Goal: Download file/media

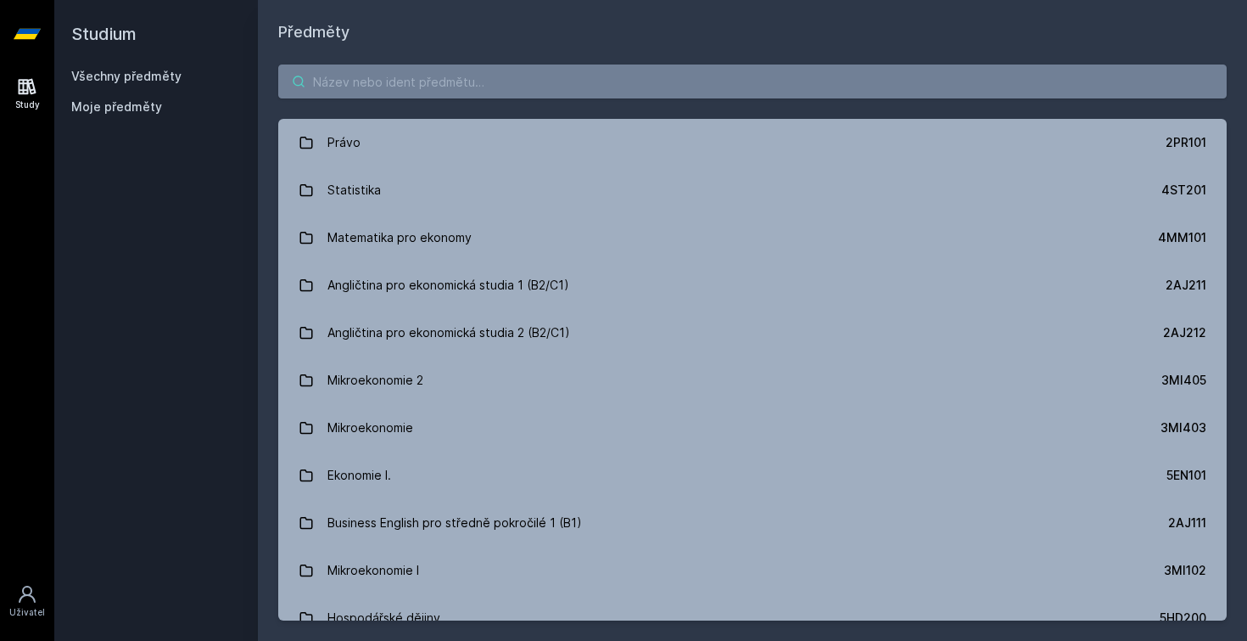
click at [395, 76] on input "search" at bounding box center [752, 81] width 949 height 34
type input "4iz210"
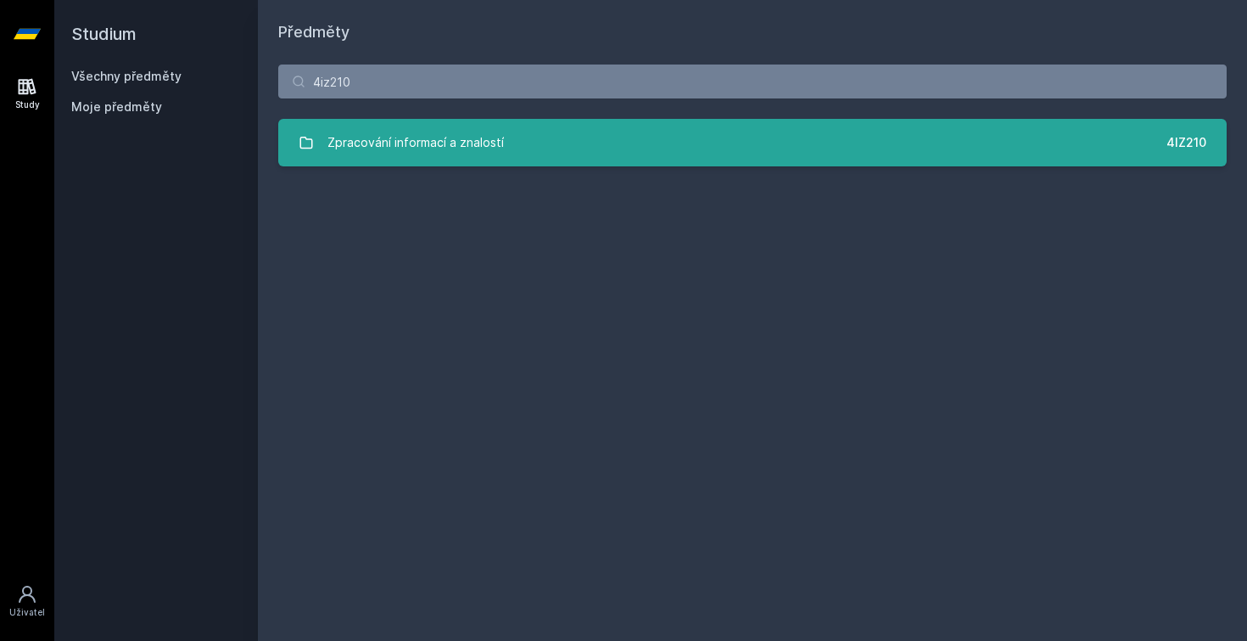
click at [395, 156] on div "Zpracování informací a znalostí" at bounding box center [416, 143] width 176 height 34
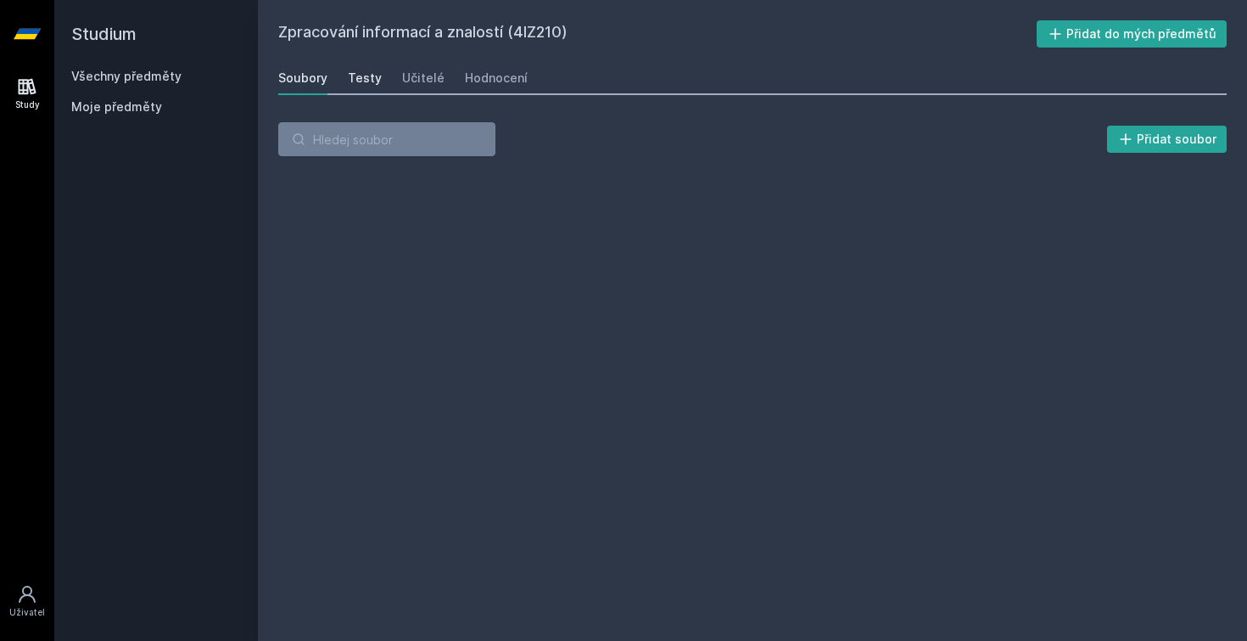
click at [370, 84] on div "Testy" at bounding box center [365, 78] width 34 height 17
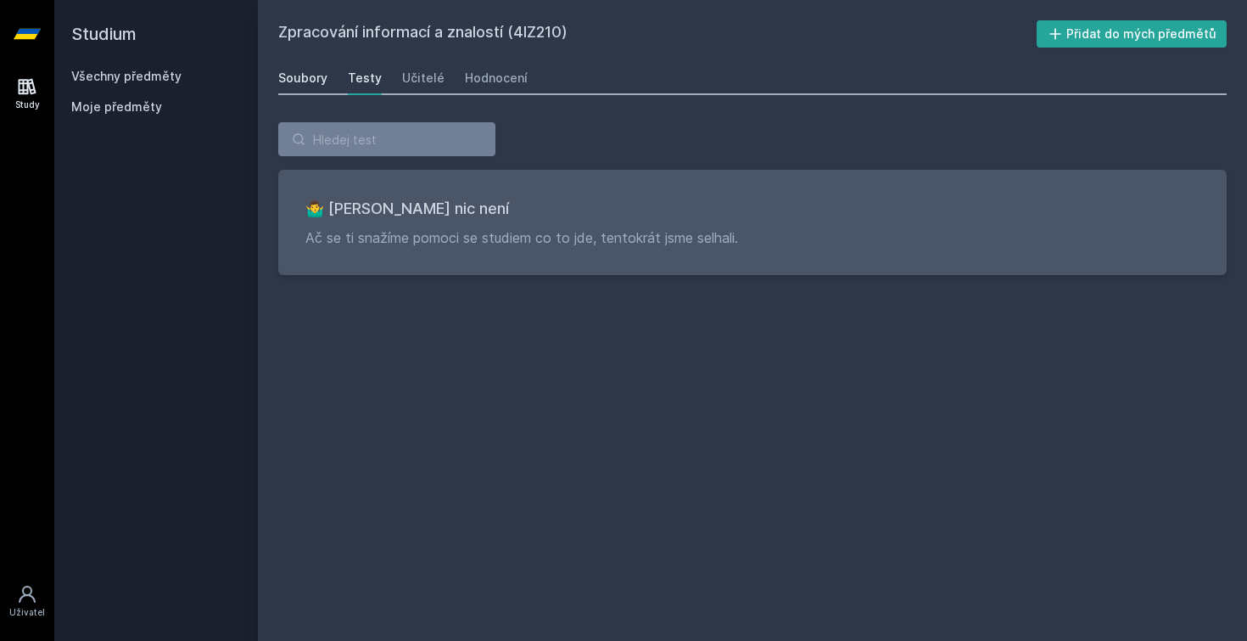
click at [300, 70] on div "Soubory" at bounding box center [302, 78] width 49 height 17
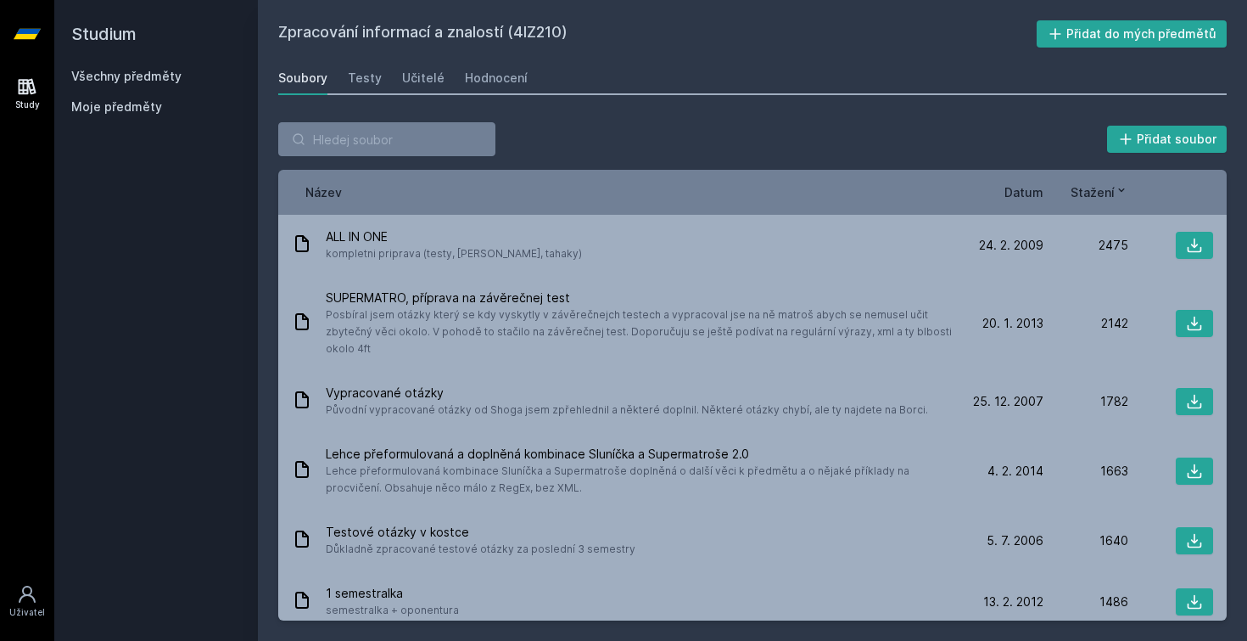
click at [1039, 182] on div "Název Datum Stažení" at bounding box center [752, 192] width 949 height 45
click at [1028, 188] on span "Datum" at bounding box center [1024, 192] width 39 height 18
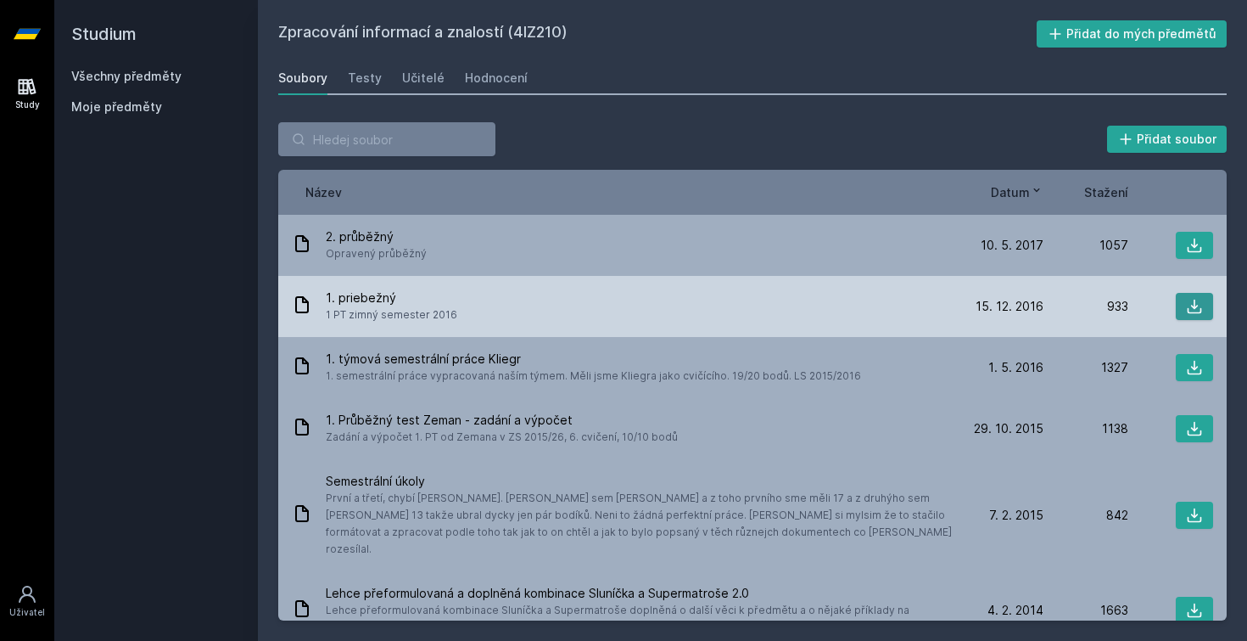
click at [1181, 300] on button at bounding box center [1194, 306] width 37 height 27
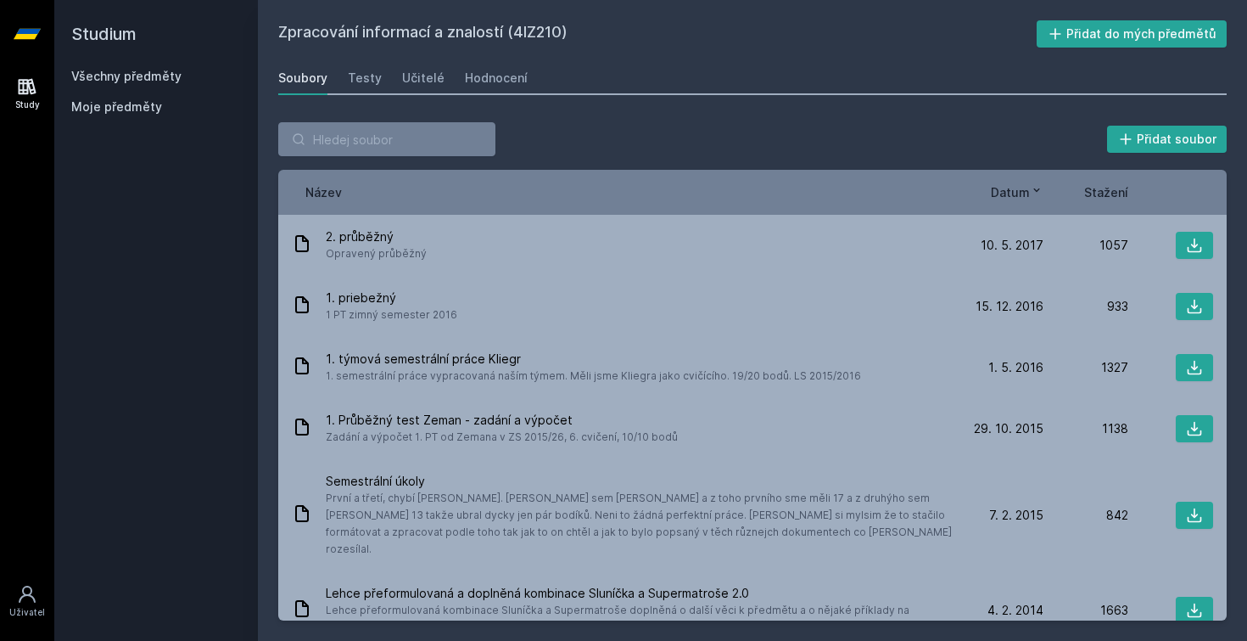
click at [298, 80] on div "Soubory" at bounding box center [302, 78] width 49 height 17
click at [131, 101] on span "Moje předměty" at bounding box center [116, 106] width 91 height 17
click at [120, 78] on link "Všechny předměty" at bounding box center [126, 76] width 110 height 14
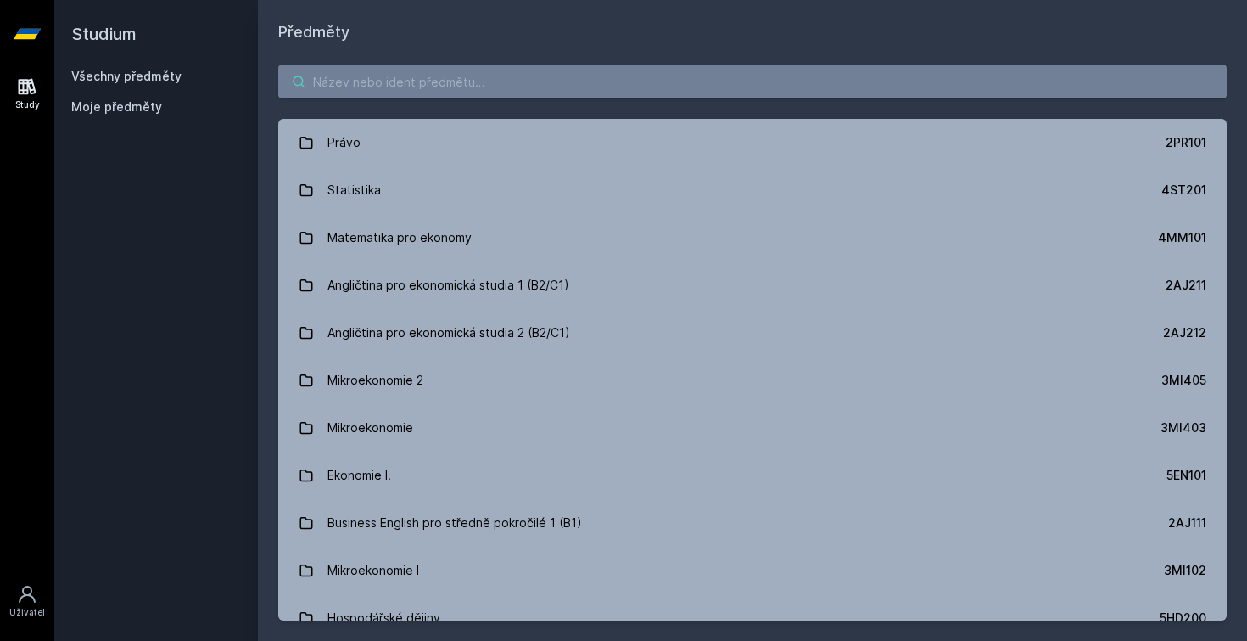
click at [373, 95] on input "search" at bounding box center [752, 81] width 949 height 34
type input "n"
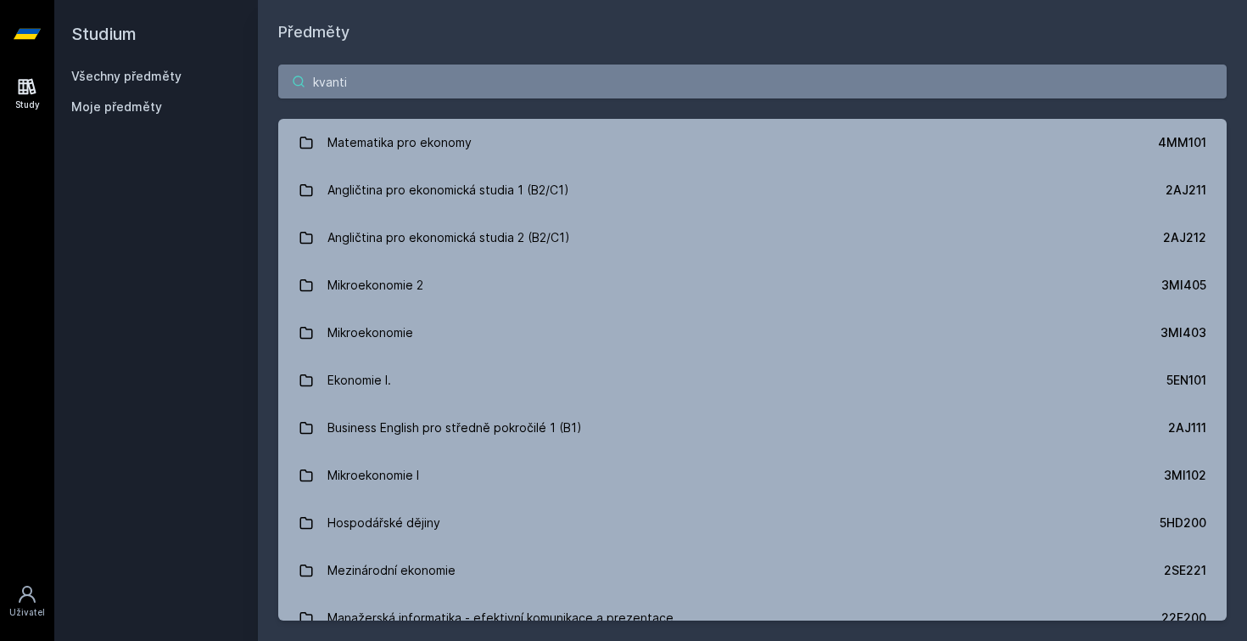
type input "kvanti"
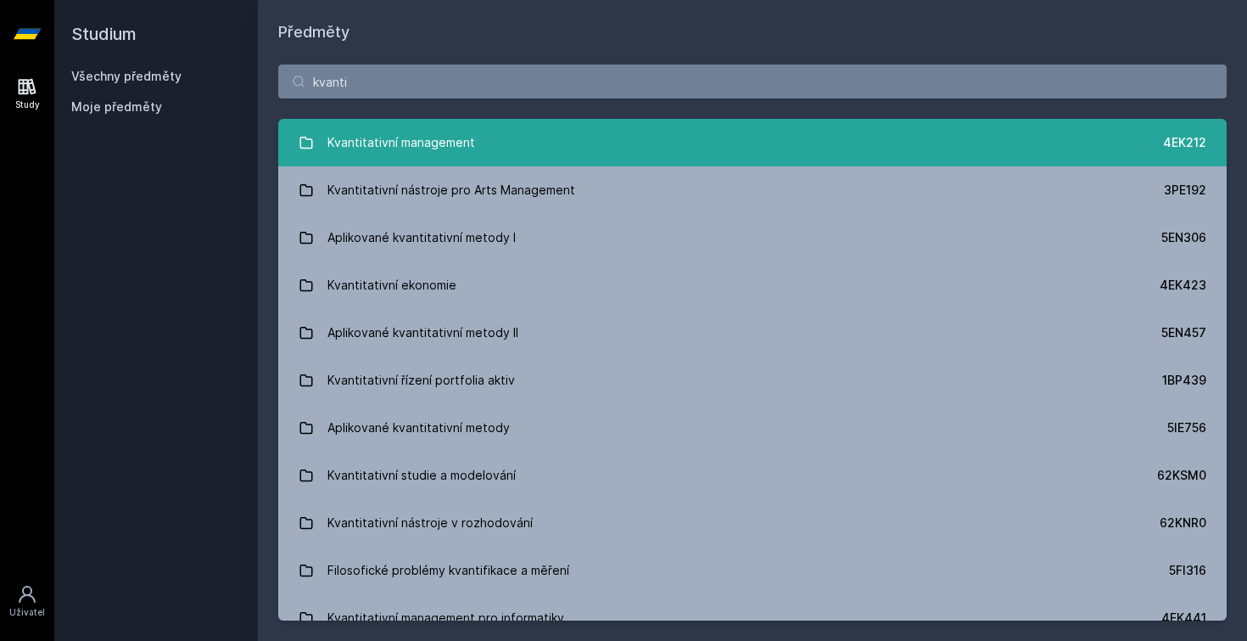
click at [406, 147] on div "Kvantitativní management" at bounding box center [402, 143] width 148 height 34
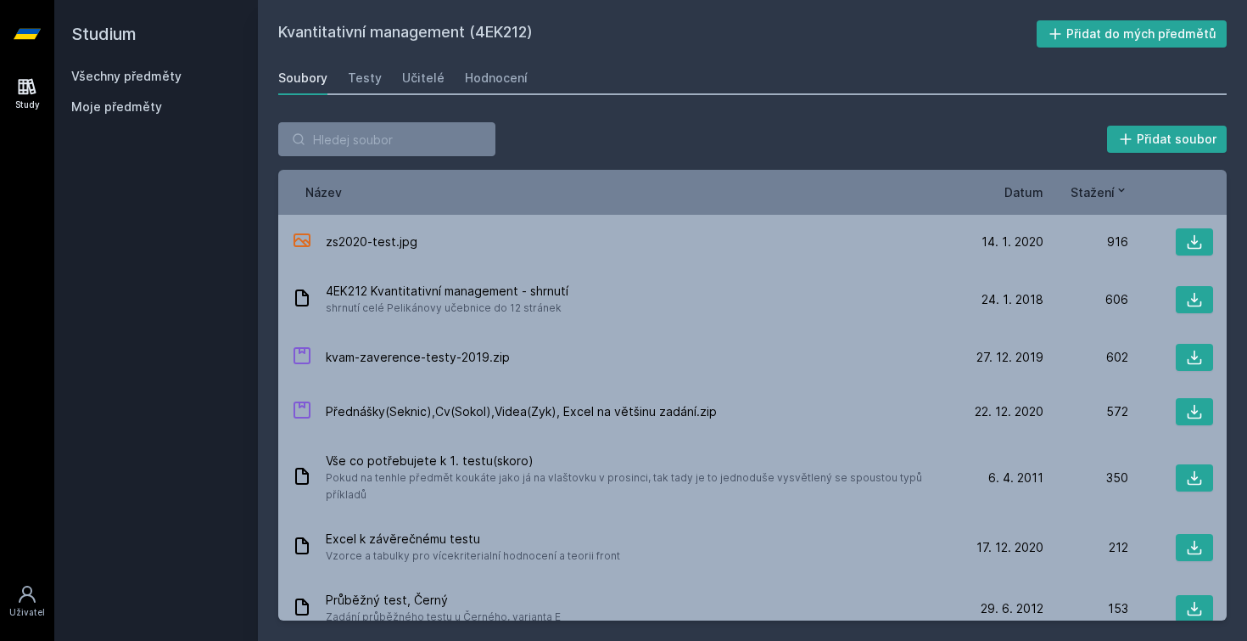
click at [406, 76] on div "Učitelé" at bounding box center [423, 78] width 42 height 17
click at [373, 76] on div "Testy" at bounding box center [365, 78] width 34 height 17
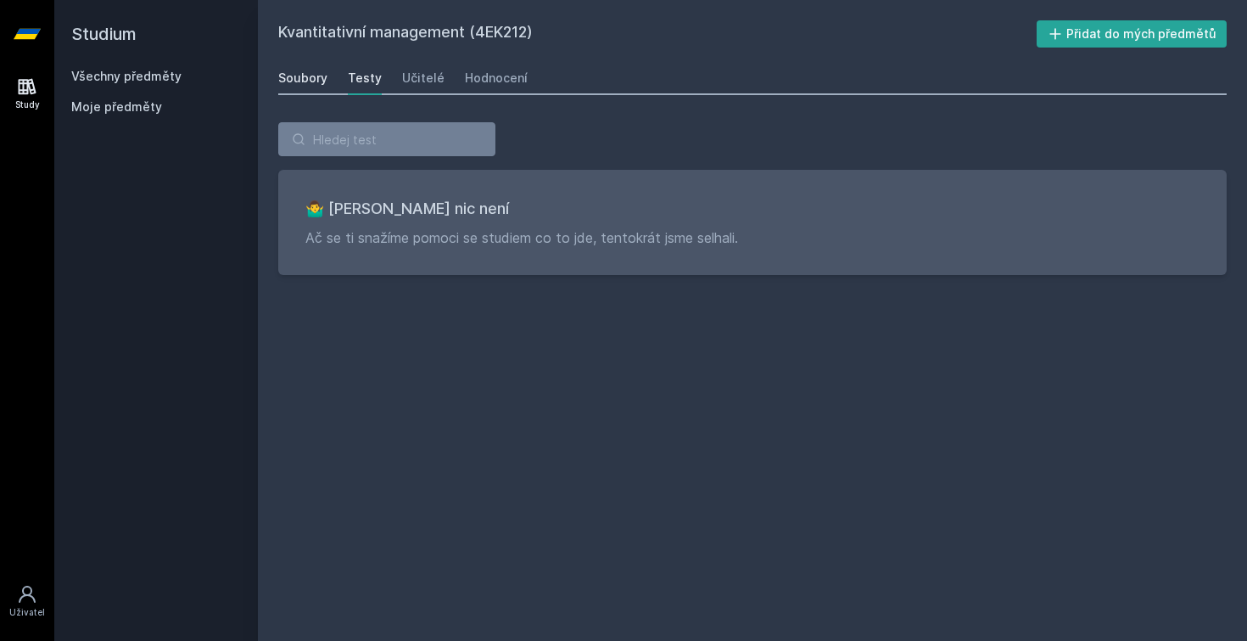
click at [296, 73] on div "Soubory" at bounding box center [302, 78] width 49 height 17
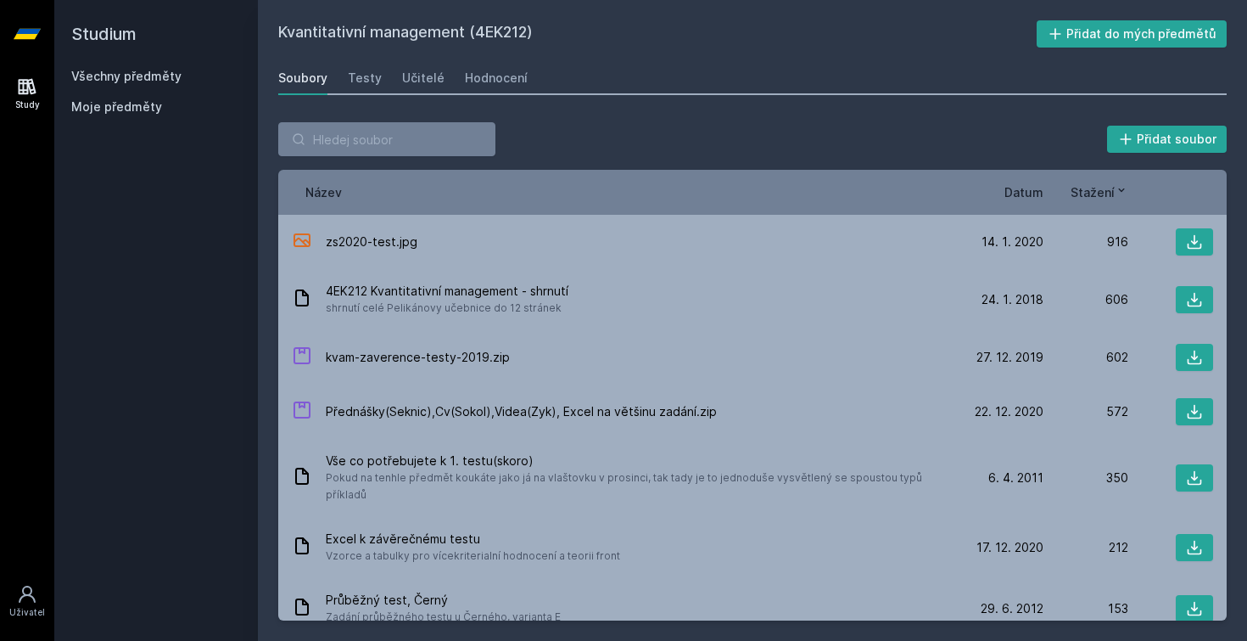
click at [1029, 186] on span "Datum" at bounding box center [1024, 192] width 39 height 18
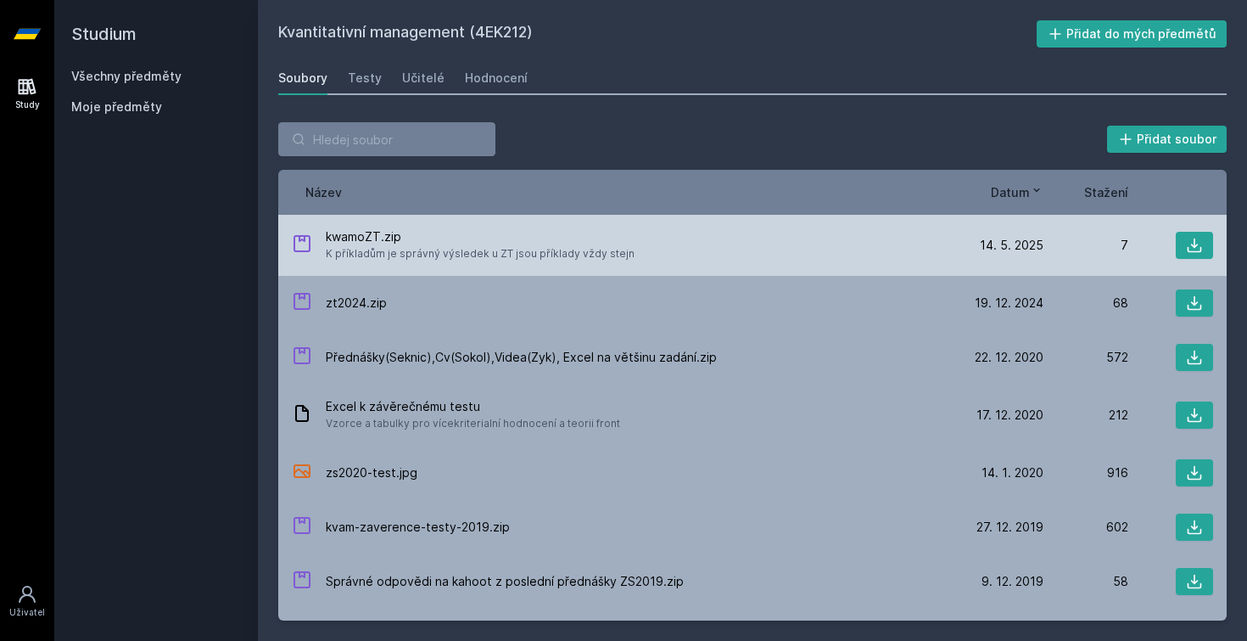
click at [424, 253] on span "K příkladům je správný výsledek u ZT jsou příklady vždy stejn" at bounding box center [480, 253] width 309 height 17
click at [361, 238] on span "kwamoZT.zip" at bounding box center [480, 236] width 309 height 17
click at [1190, 249] on icon at bounding box center [1194, 245] width 17 height 17
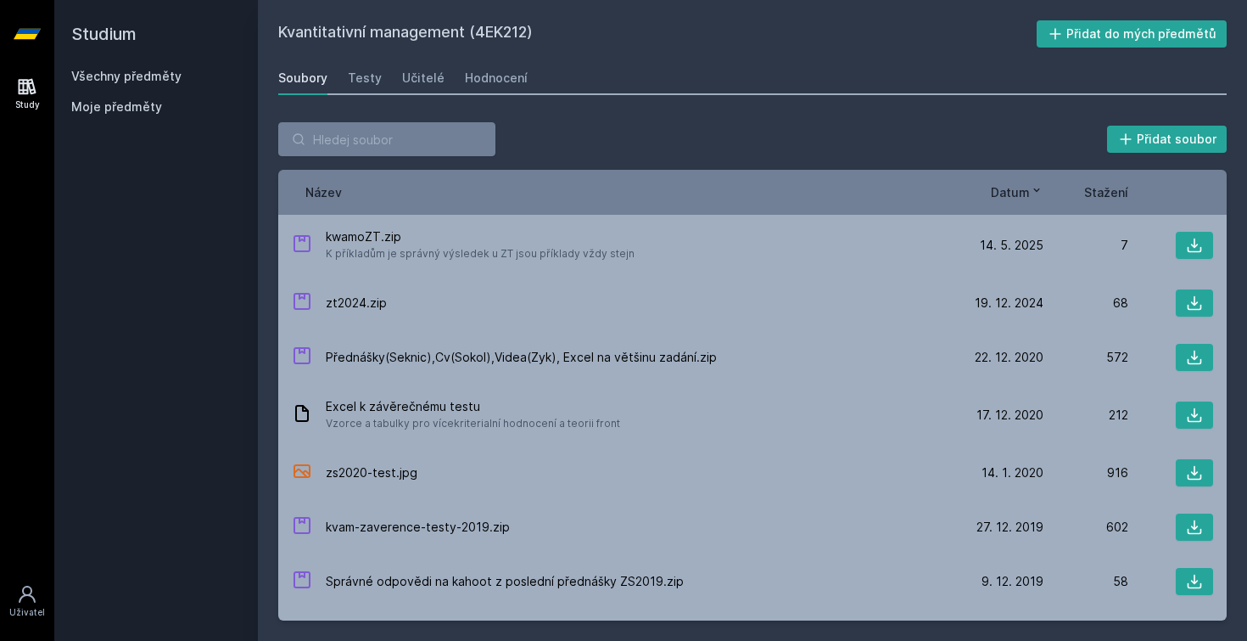
click at [510, 29] on h2 "Kvantitativní management (4EK212)" at bounding box center [657, 33] width 759 height 27
copy h2 "4EK212"
